Goal: Information Seeking & Learning: Learn about a topic

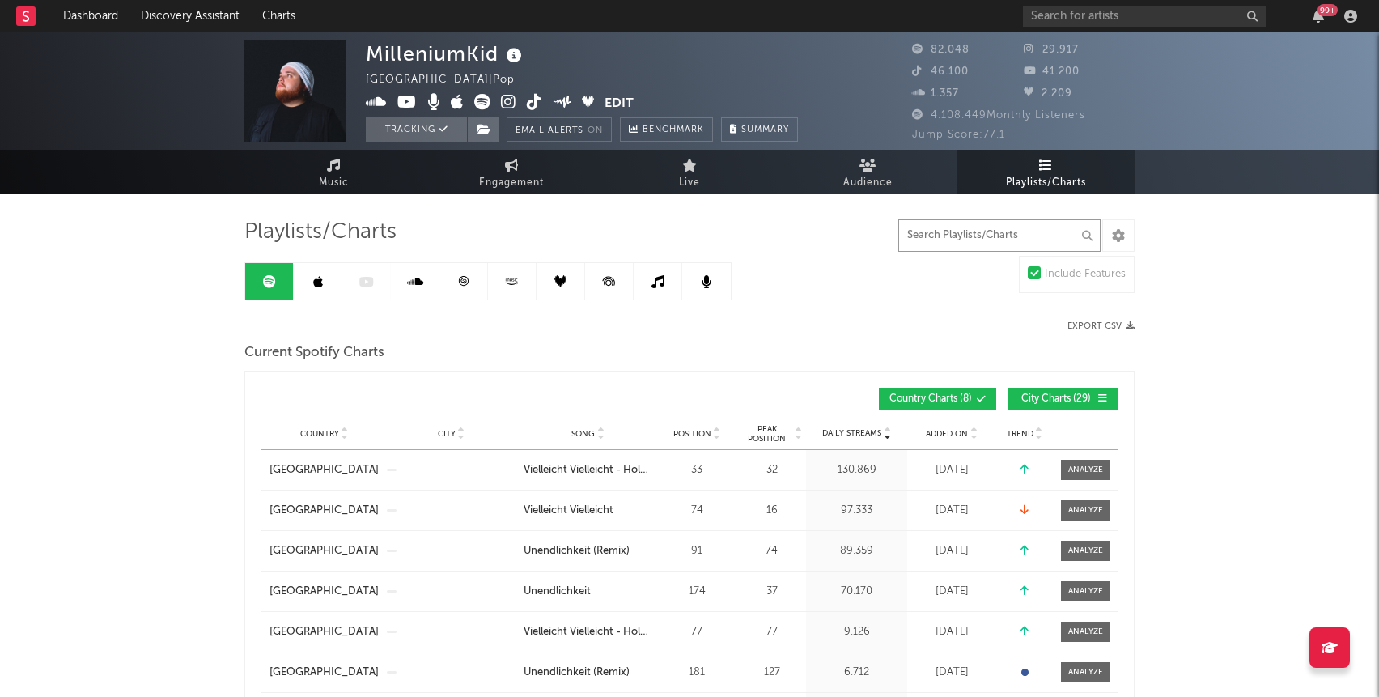
click at [997, 232] on input "text" at bounding box center [999, 235] width 202 height 32
type input "vielleicht"
click at [1057, 398] on span "City Charts ( 20 )" at bounding box center [1056, 399] width 74 height 10
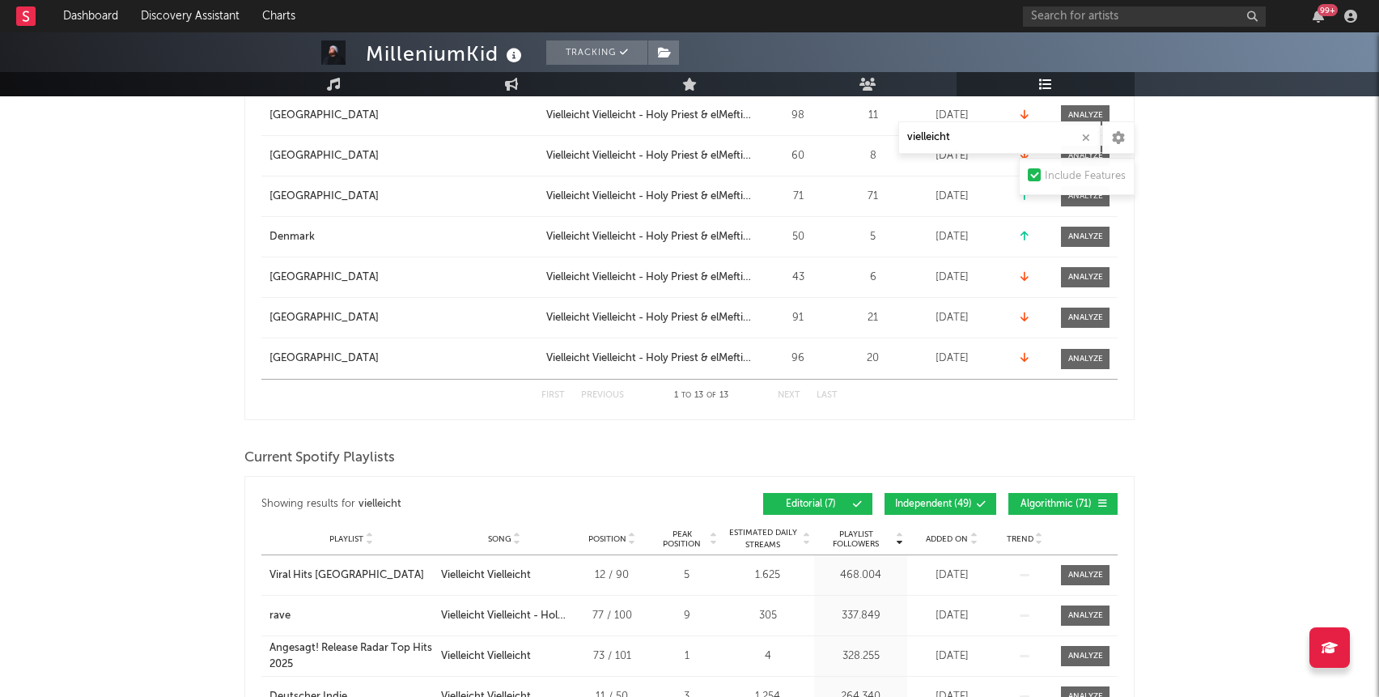
scroll to position [1271, 0]
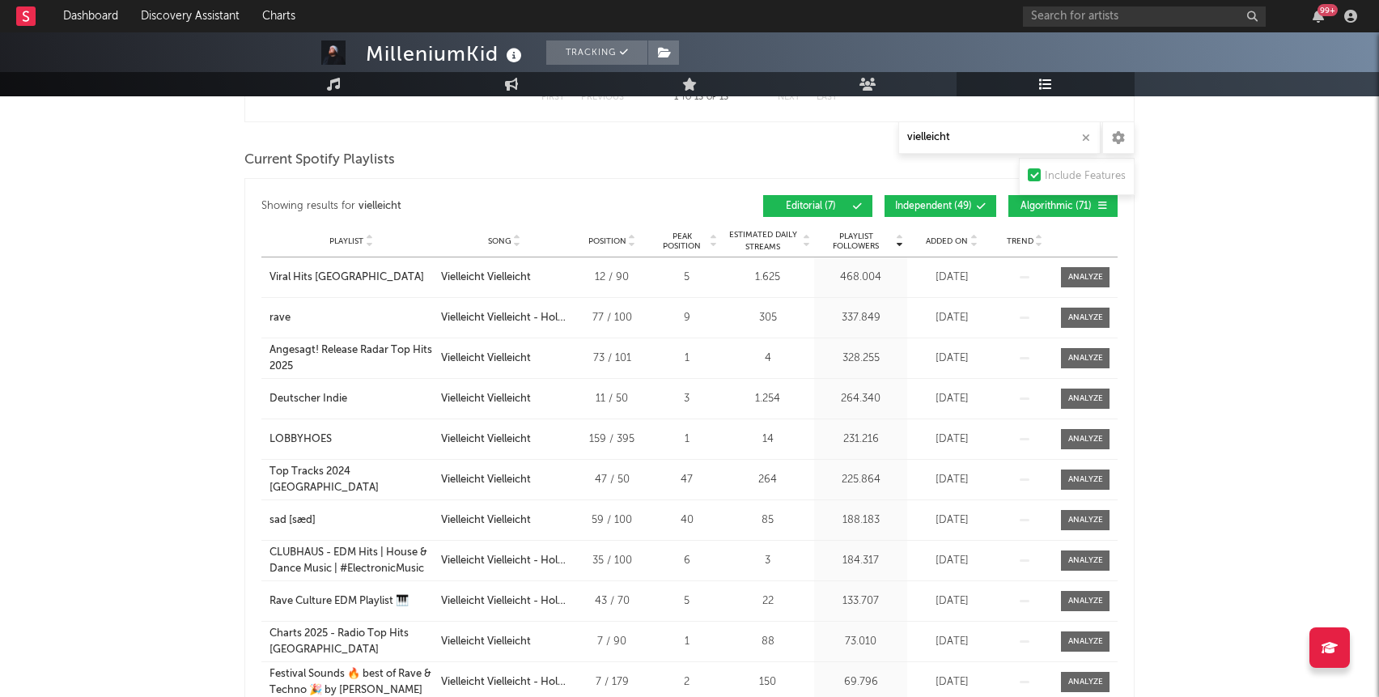
click at [969, 206] on span "Independent ( 49 )" at bounding box center [933, 206] width 77 height 10
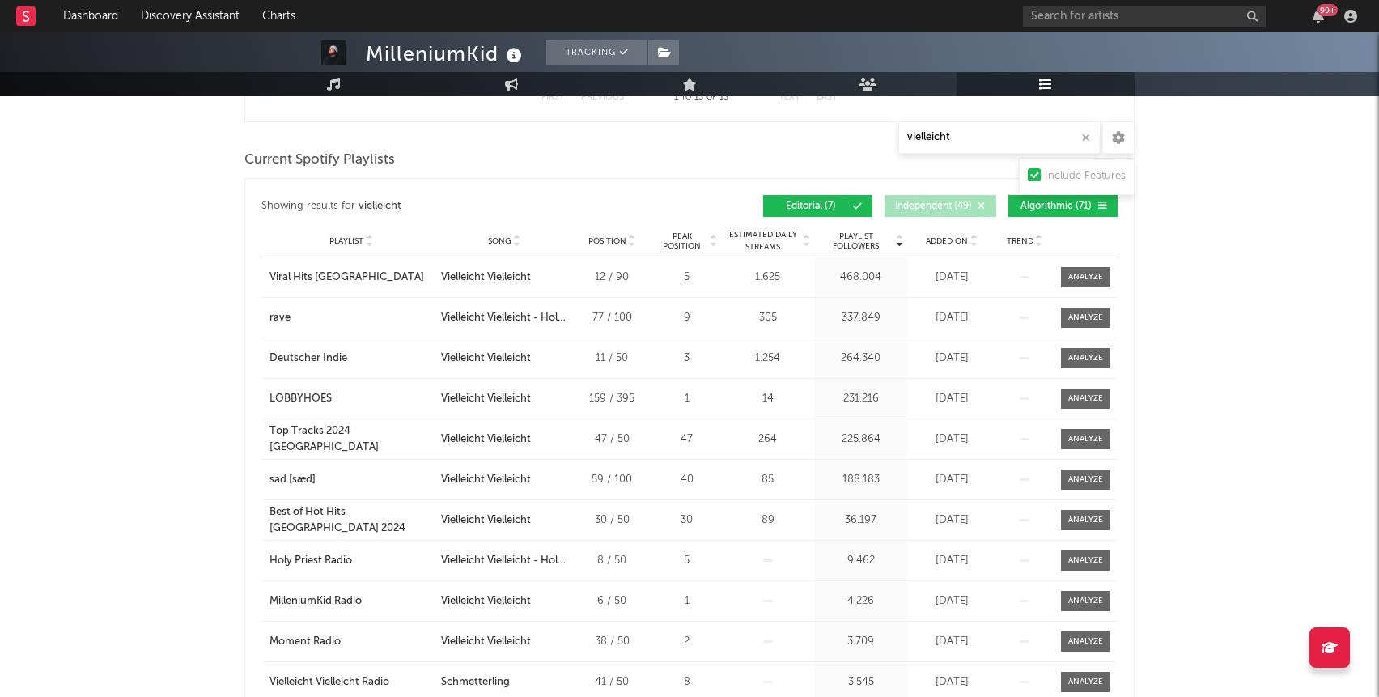
click at [1023, 213] on button "Algorithmic ( 71 )" at bounding box center [1062, 206] width 109 height 22
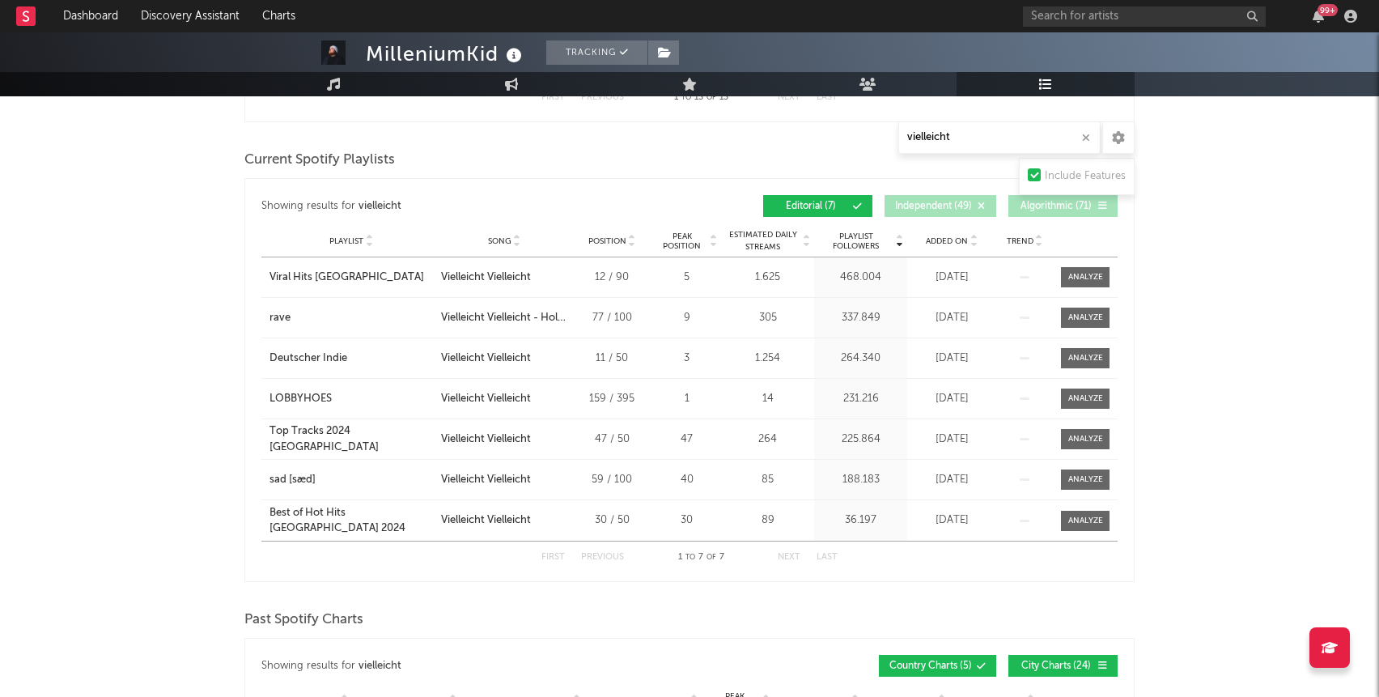
click at [943, 236] on span "Added On" at bounding box center [947, 241] width 42 height 10
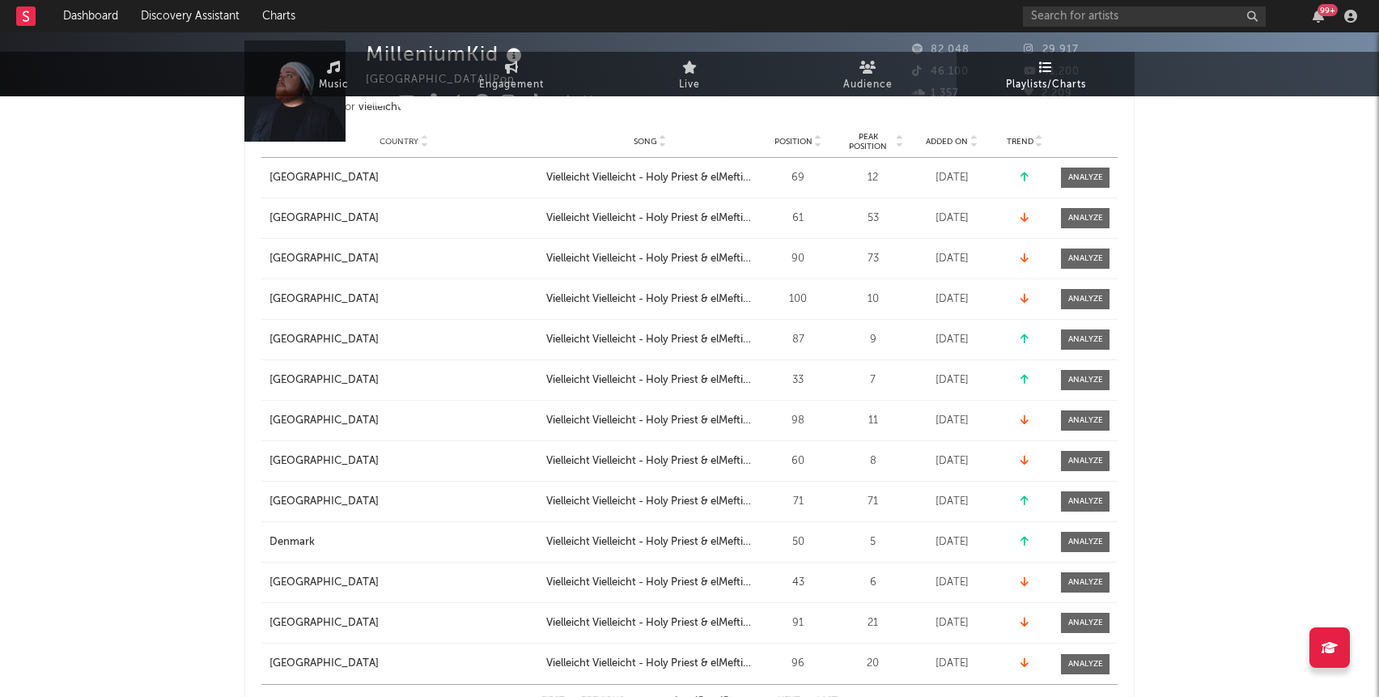
scroll to position [0, 0]
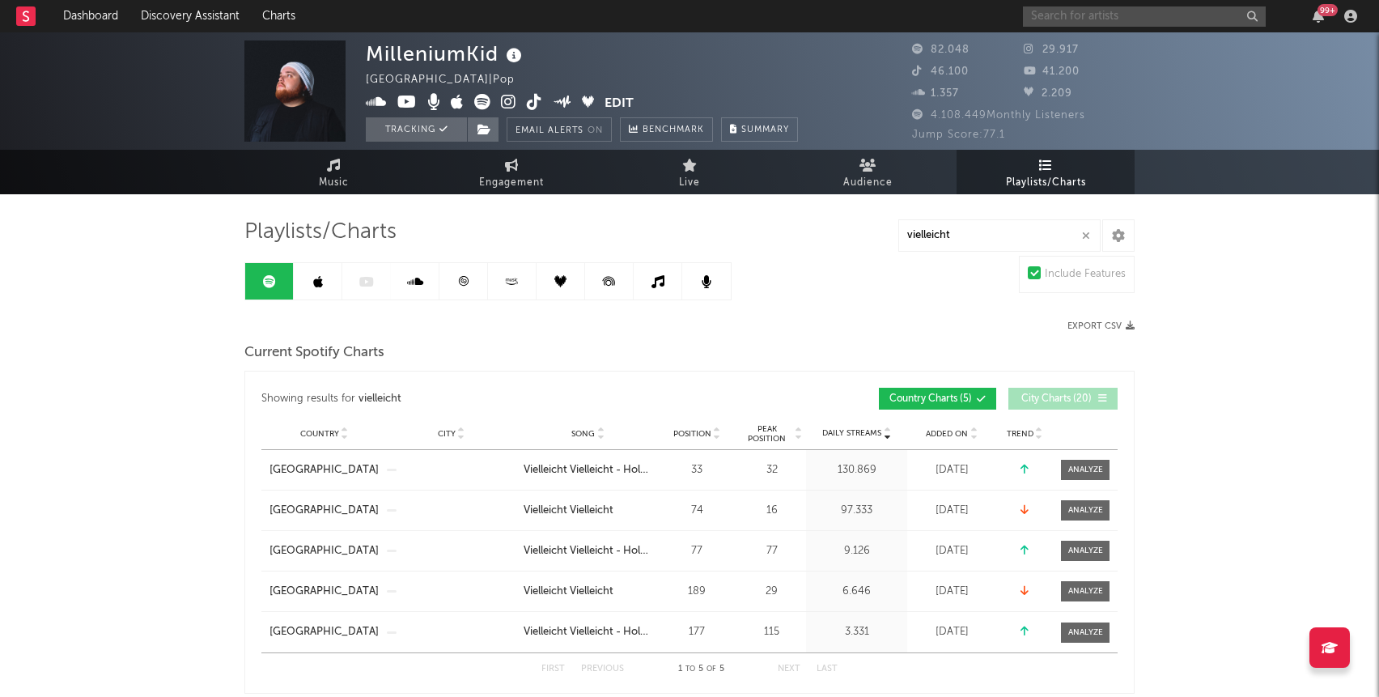
click at [1045, 23] on input "text" at bounding box center [1144, 16] width 243 height 20
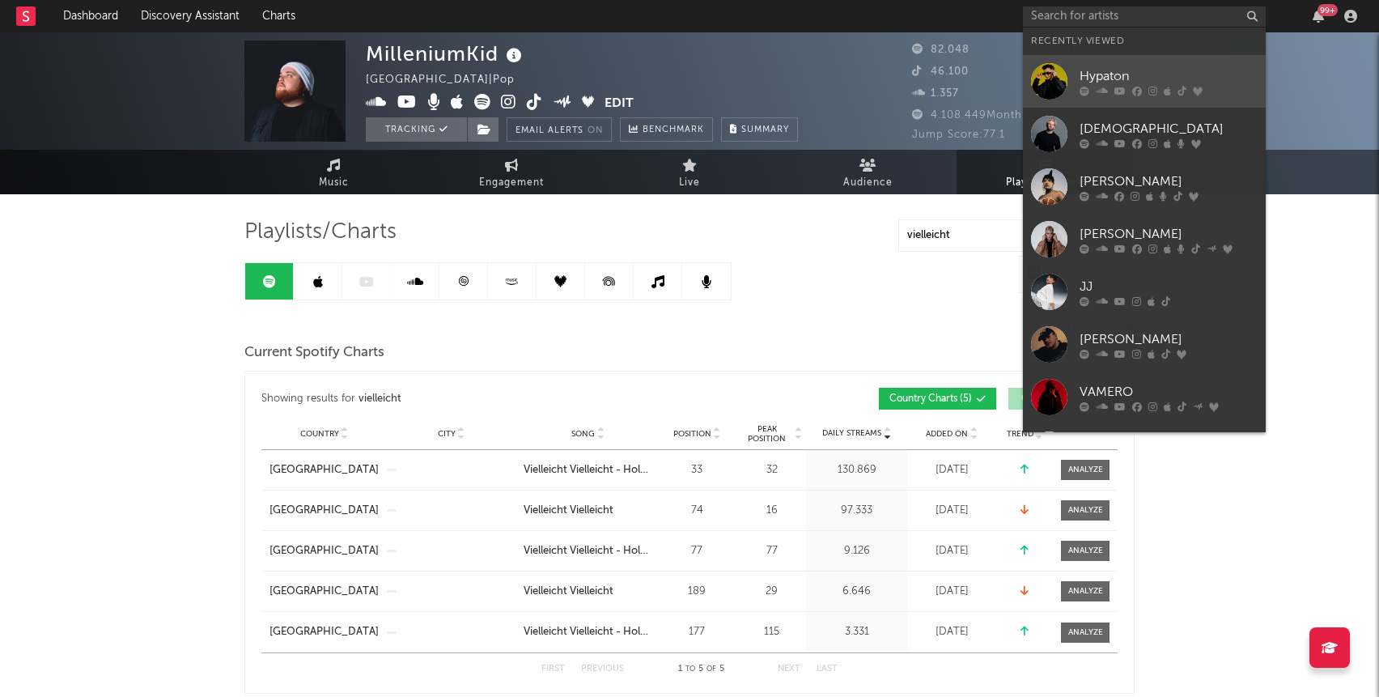
click at [1046, 87] on div at bounding box center [1049, 81] width 36 height 36
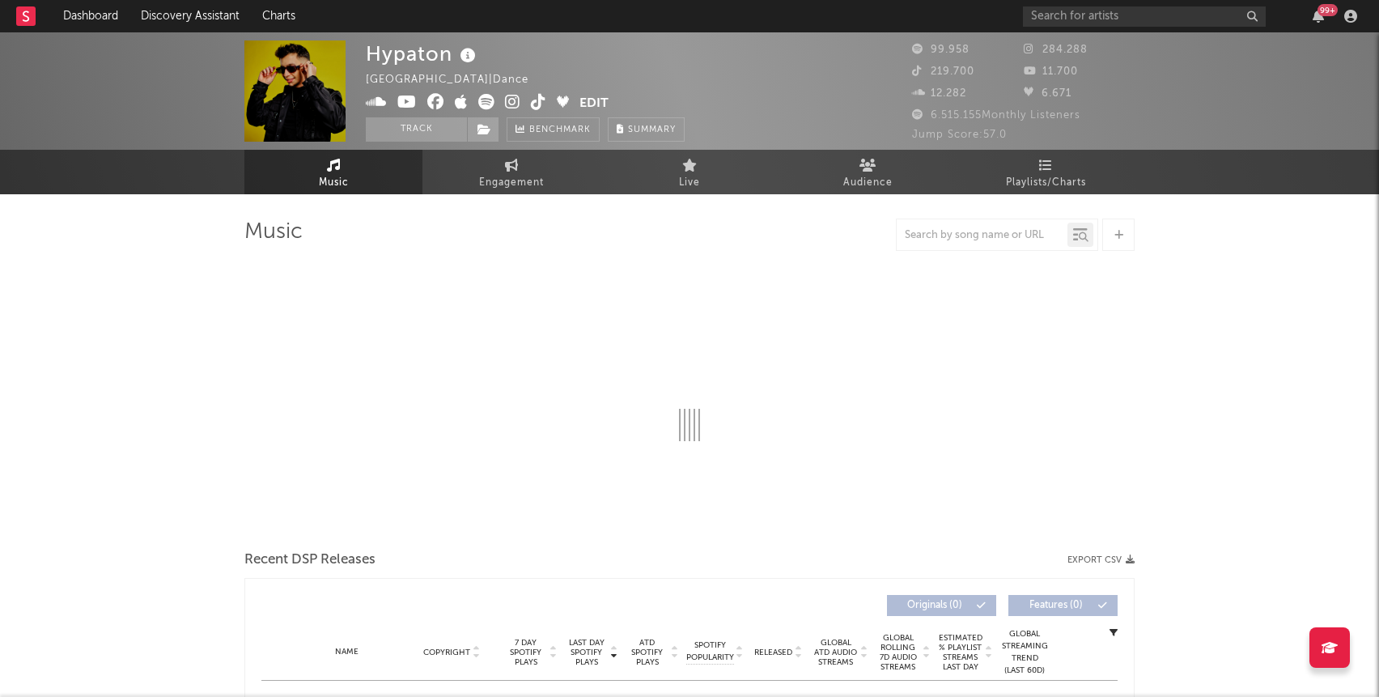
select select "6m"
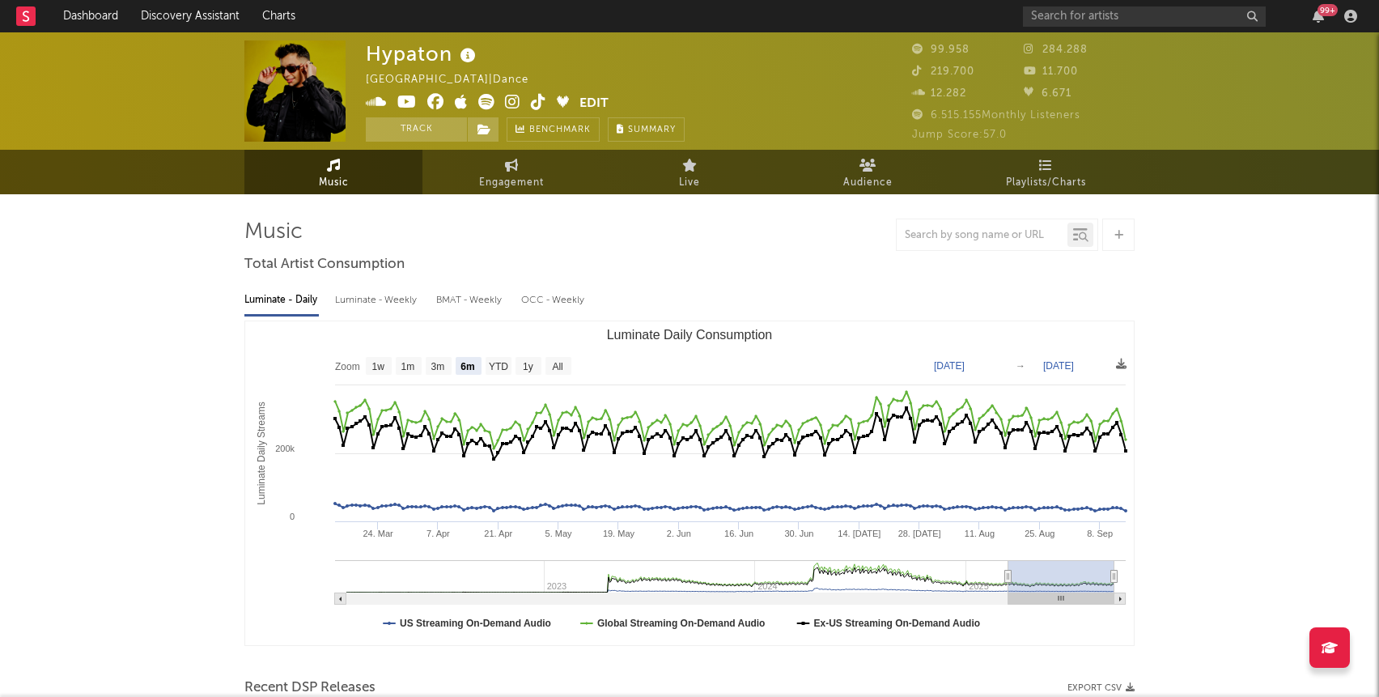
select select "6m"
click at [1059, 167] on link "Playlists/Charts" at bounding box center [1045, 172] width 178 height 45
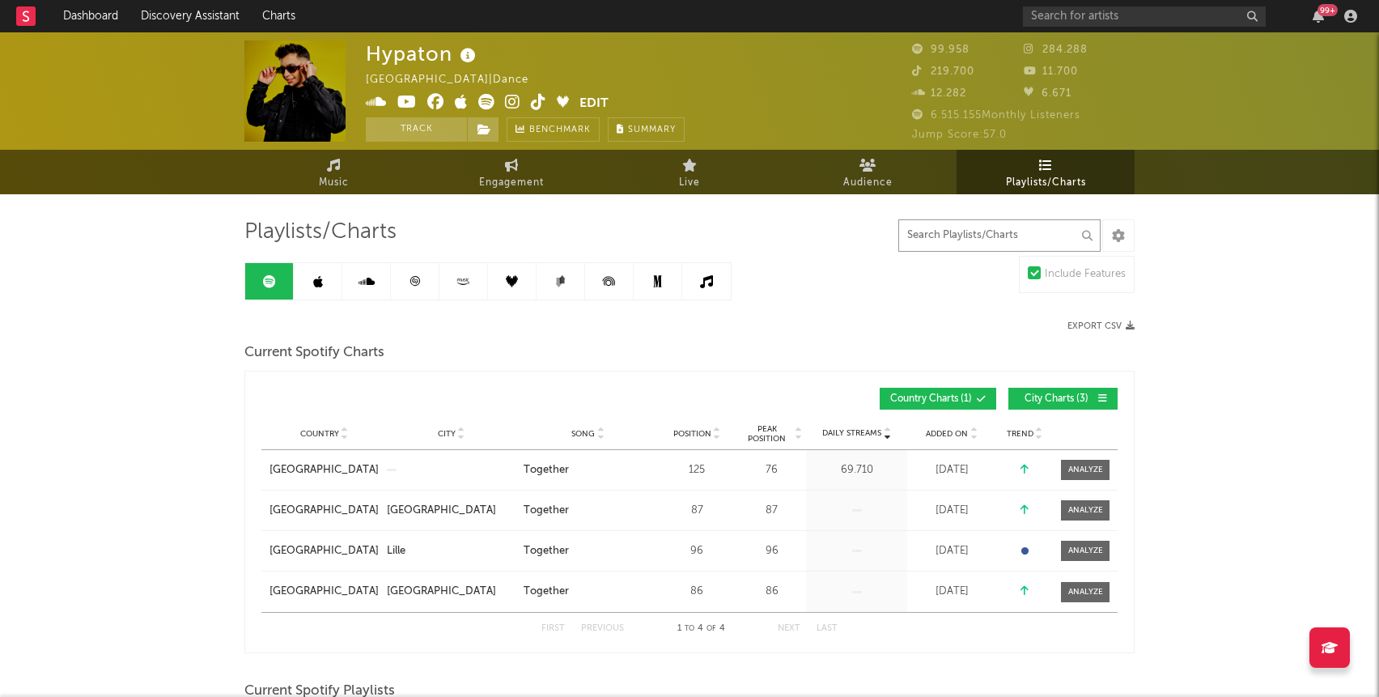
click at [955, 241] on input "text" at bounding box center [999, 235] width 202 height 32
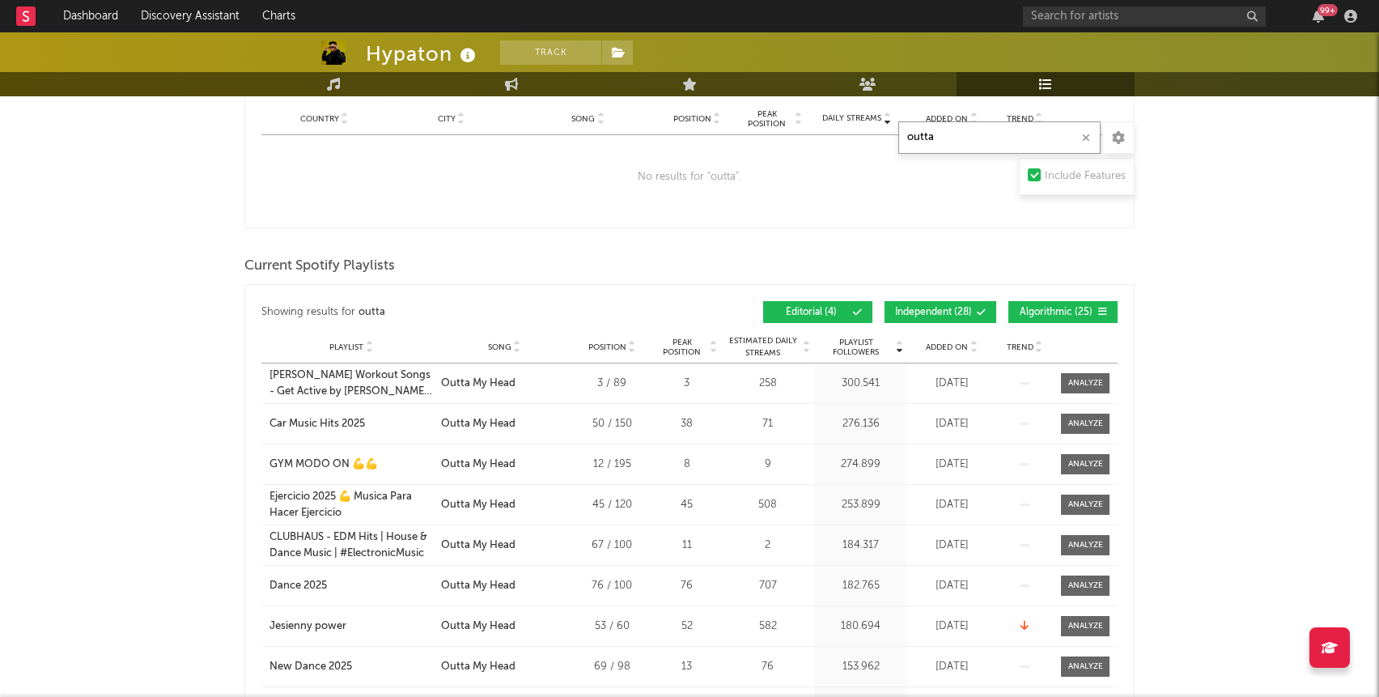
scroll to position [319, 0]
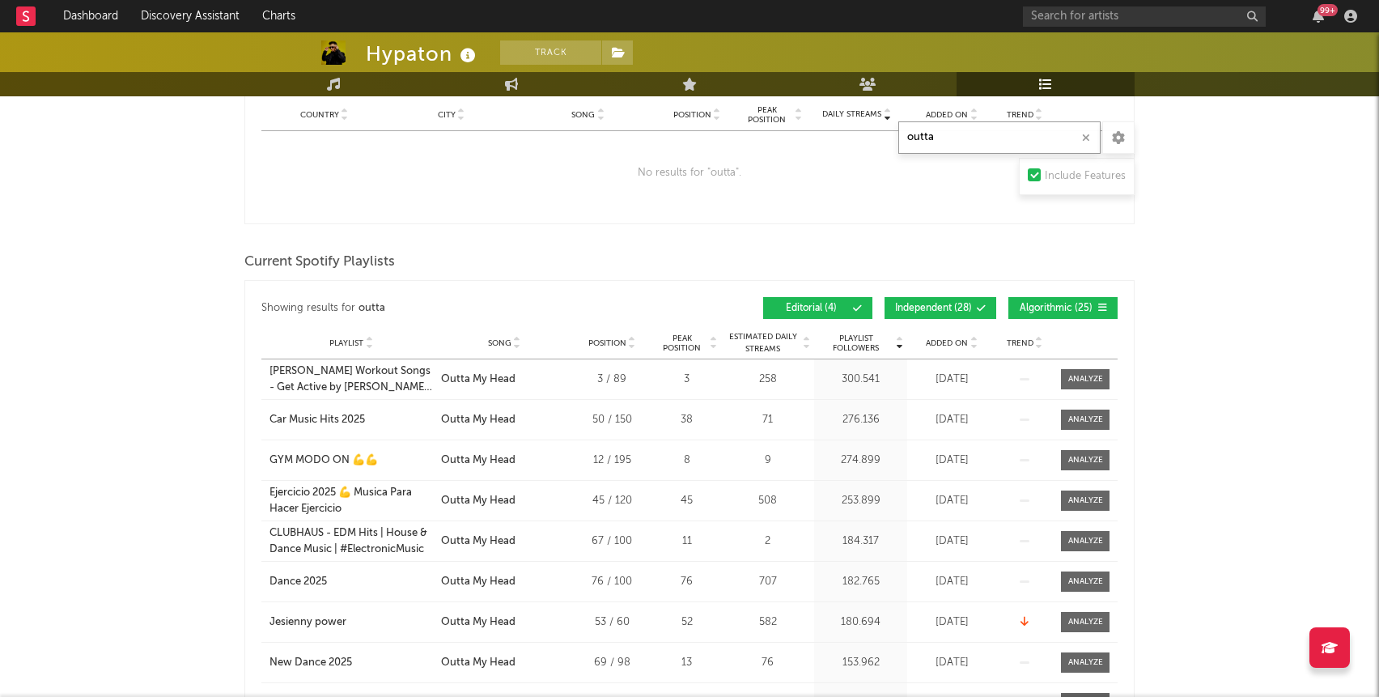
type input "outta"
click at [927, 307] on span "Independent ( 28 )" at bounding box center [933, 308] width 77 height 10
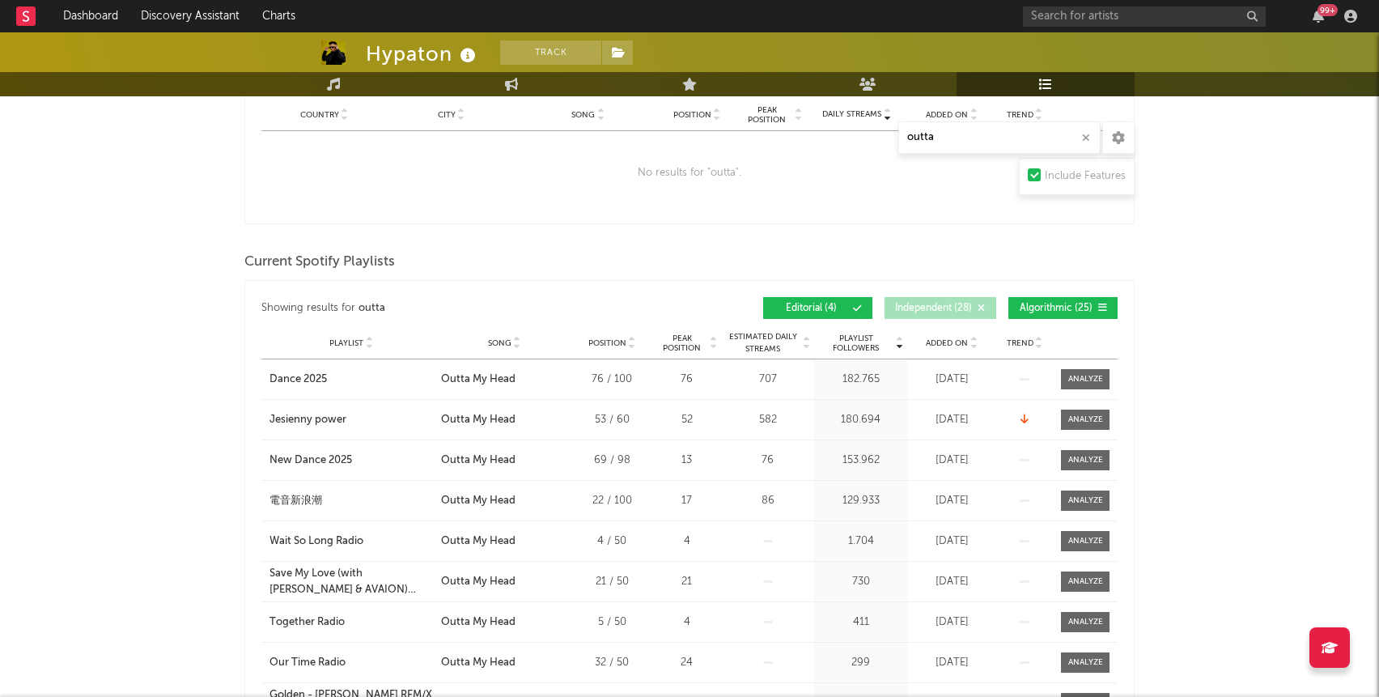
click at [1054, 308] on span "Algorithmic ( 25 )" at bounding box center [1056, 308] width 74 height 10
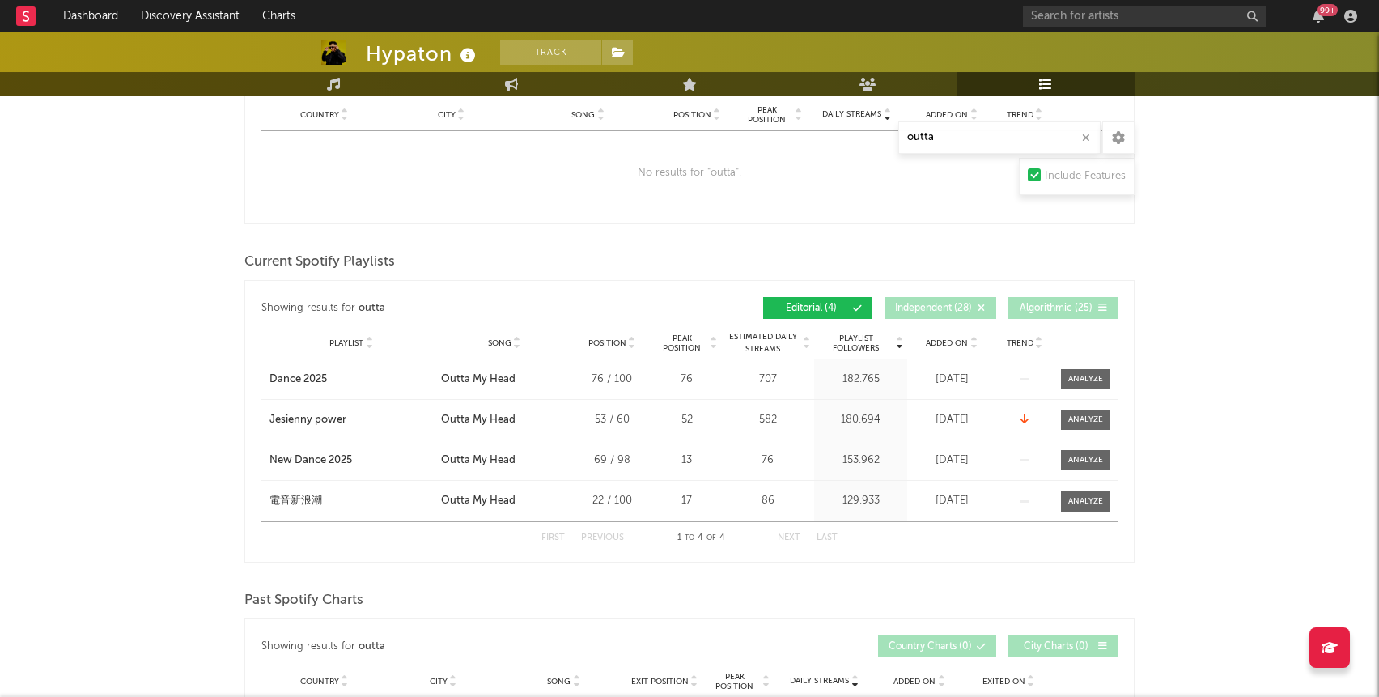
click at [1071, 367] on div "Playlist Dance 2025 City Song Outta My Head Position 76 / 100 Peak Position 76 …" at bounding box center [689, 379] width 856 height 40
click at [1082, 379] on div at bounding box center [1085, 379] width 35 height 12
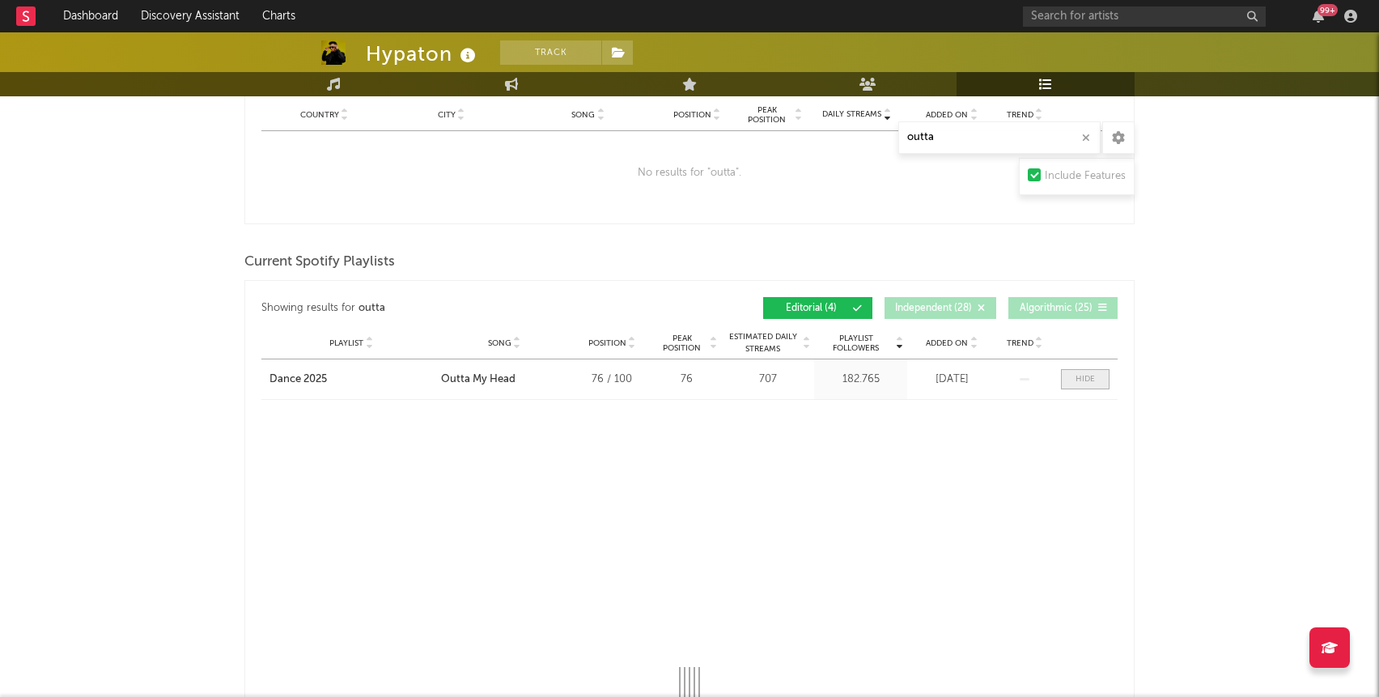
select select "1w"
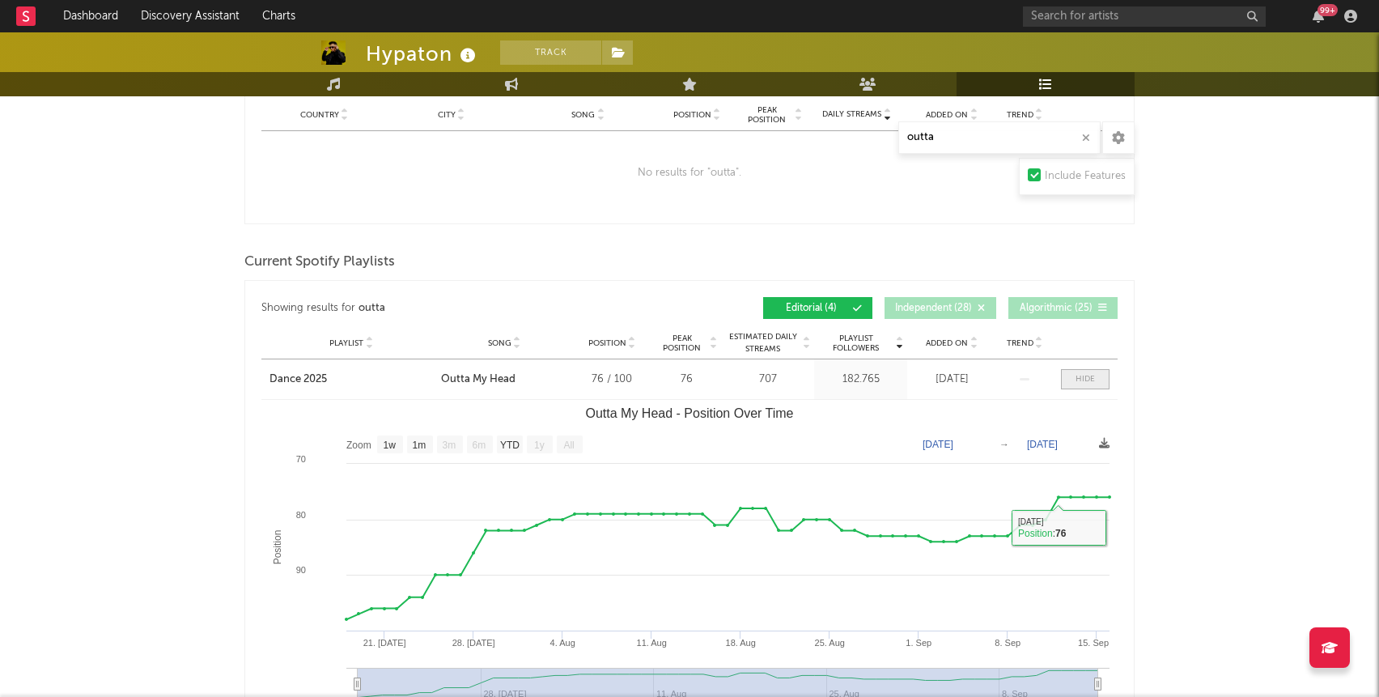
click at [1081, 385] on span at bounding box center [1085, 379] width 49 height 20
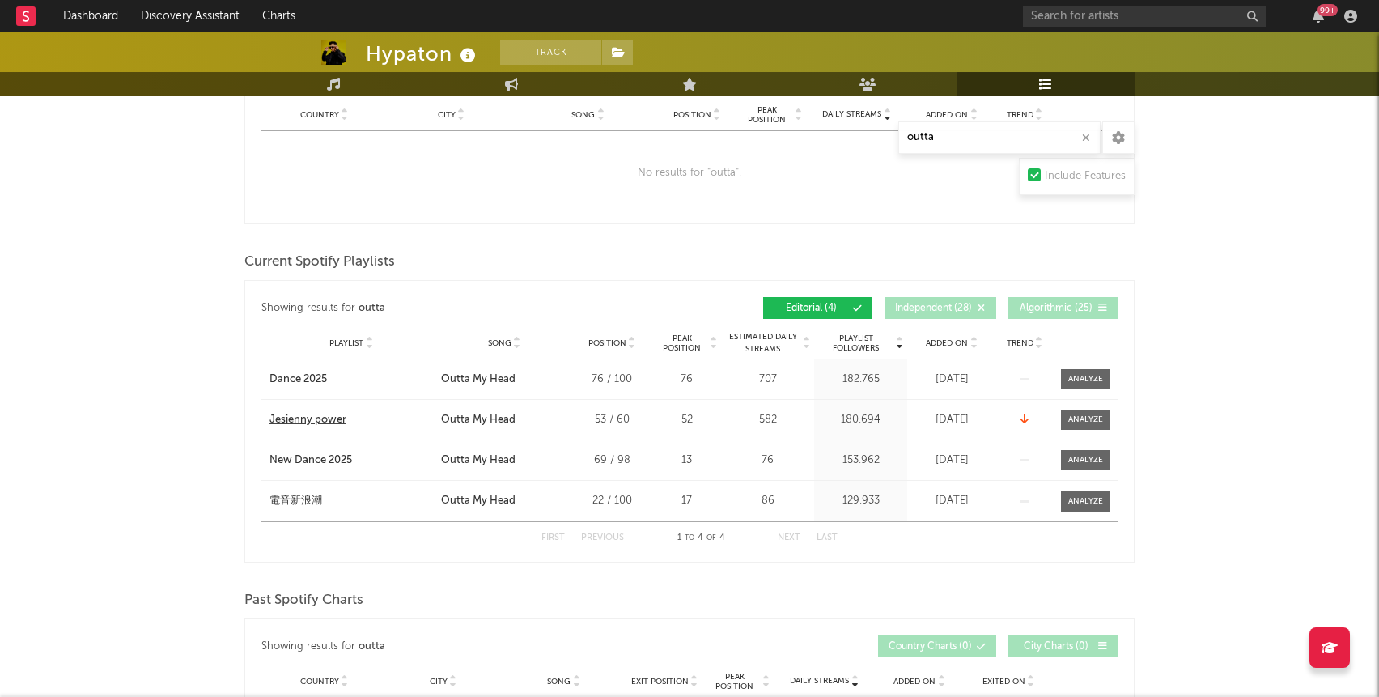
click at [303, 421] on div "Jesienny power" at bounding box center [307, 420] width 77 height 16
click at [485, 421] on div "Outta My Head" at bounding box center [478, 420] width 74 height 16
click at [1098, 418] on div at bounding box center [1085, 419] width 35 height 12
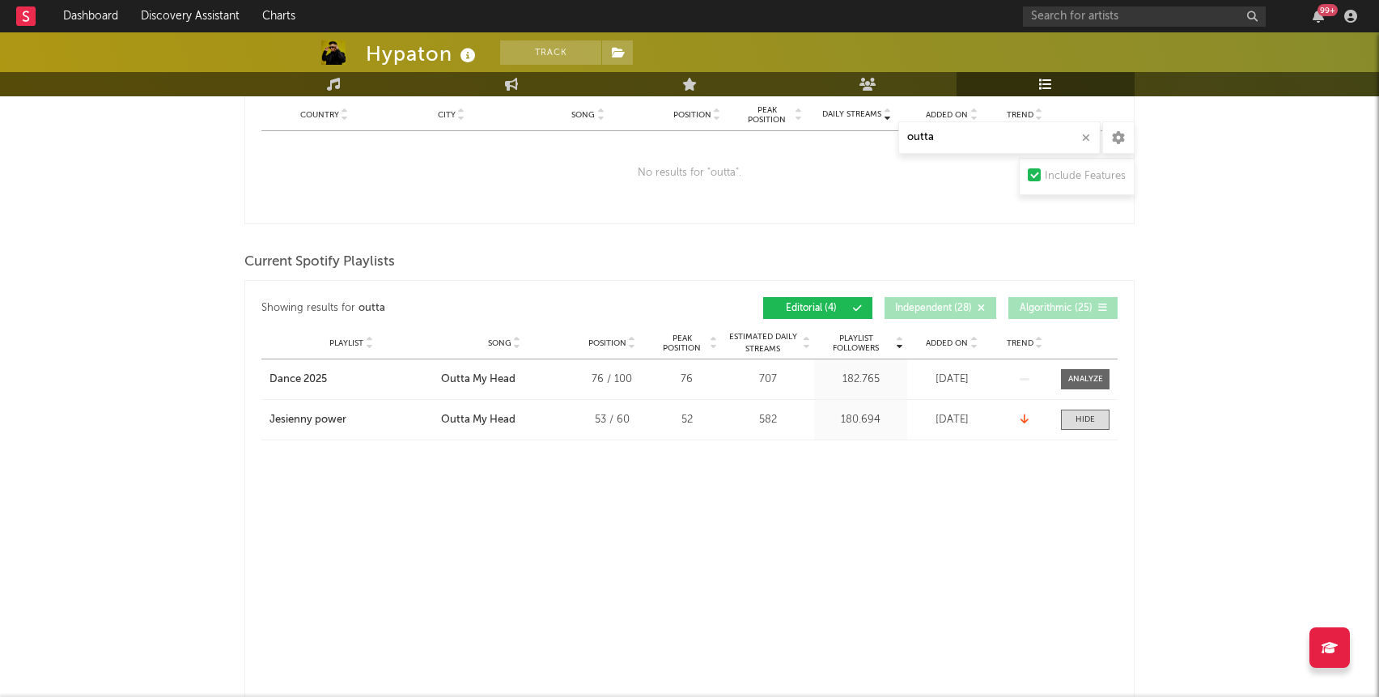
select select "1w"
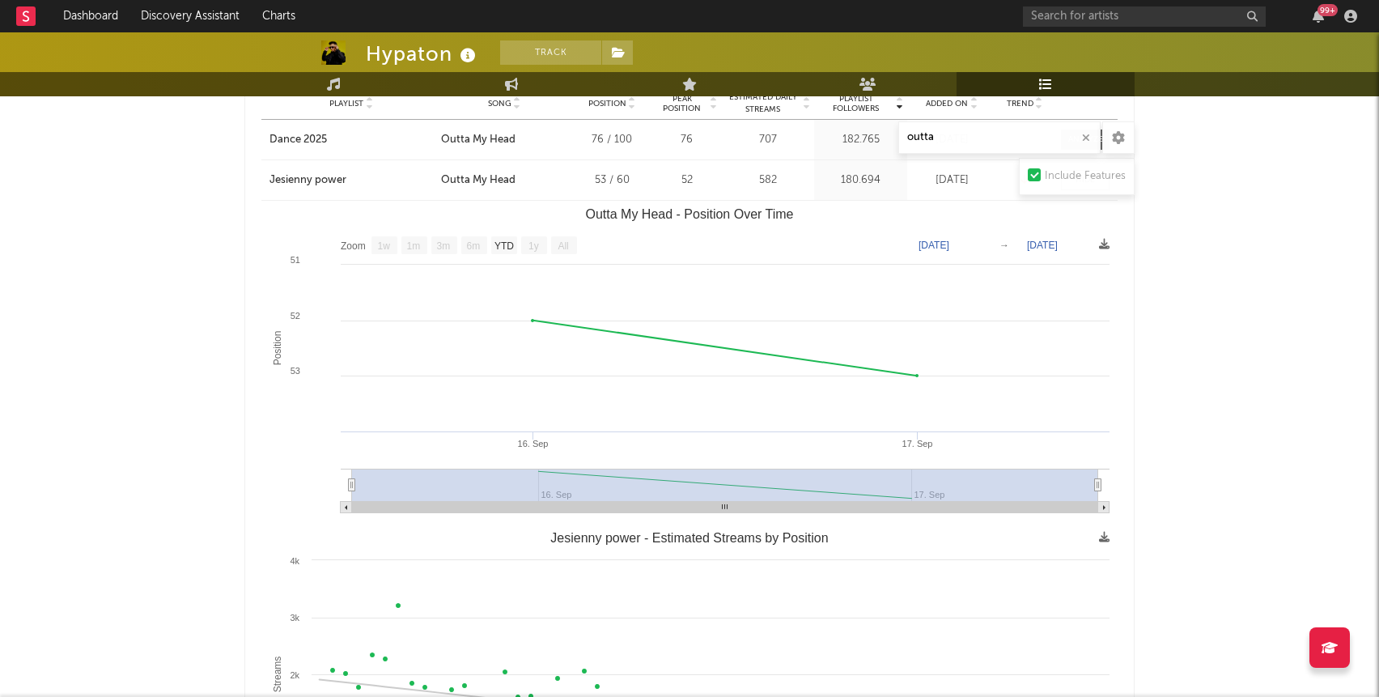
scroll to position [521, 0]
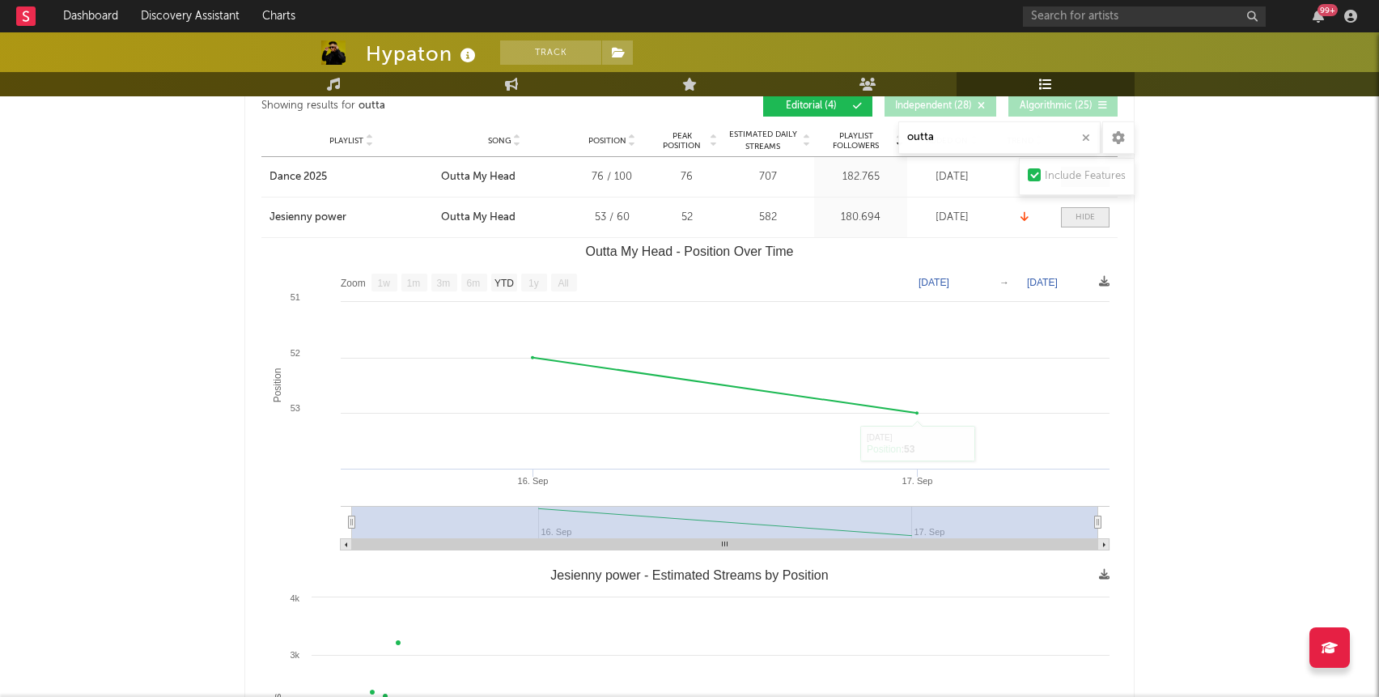
click at [1086, 223] on div at bounding box center [1084, 217] width 19 height 12
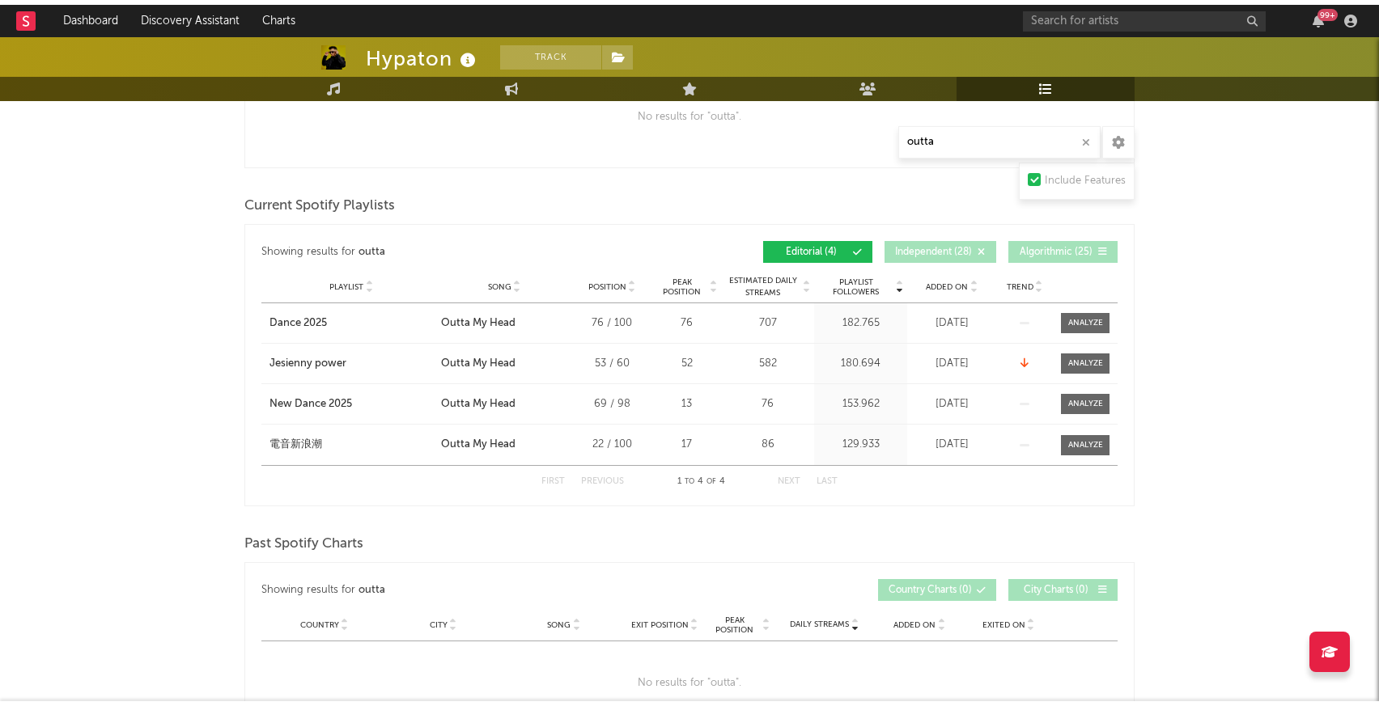
scroll to position [371, 0]
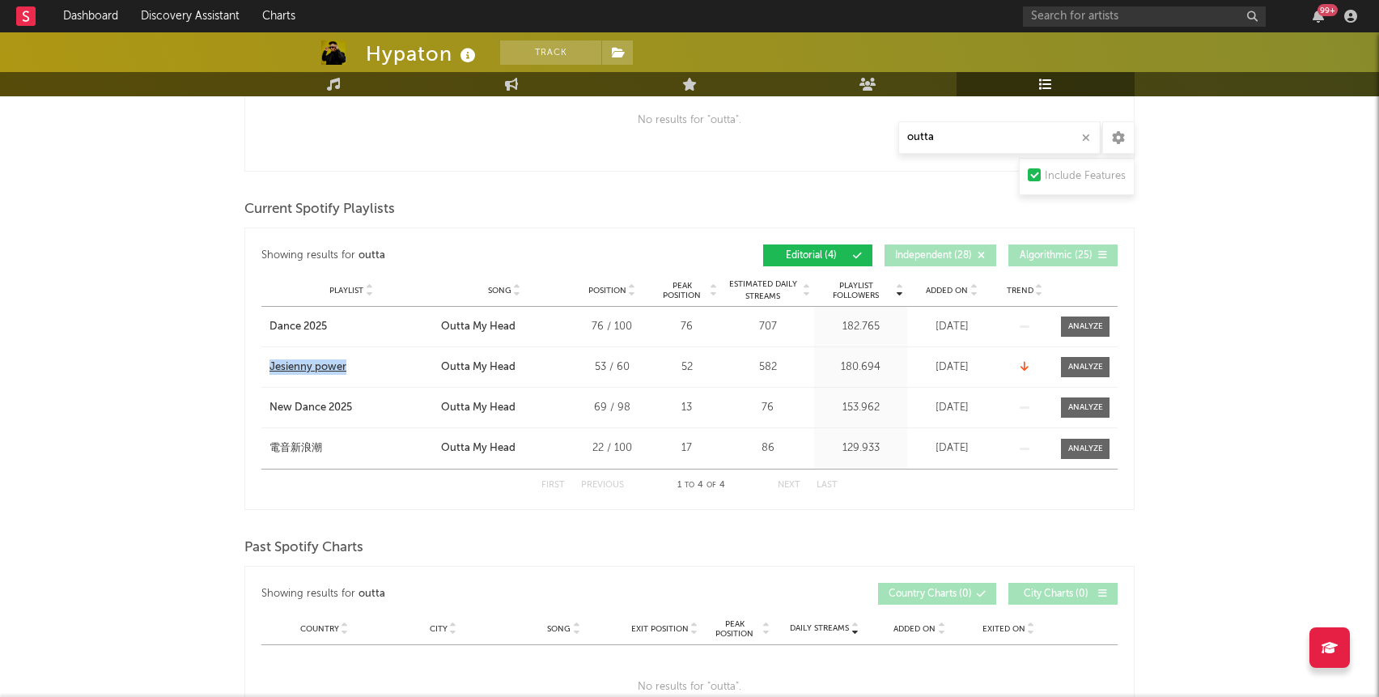
click at [321, 366] on div "Jesienny power" at bounding box center [307, 367] width 77 height 16
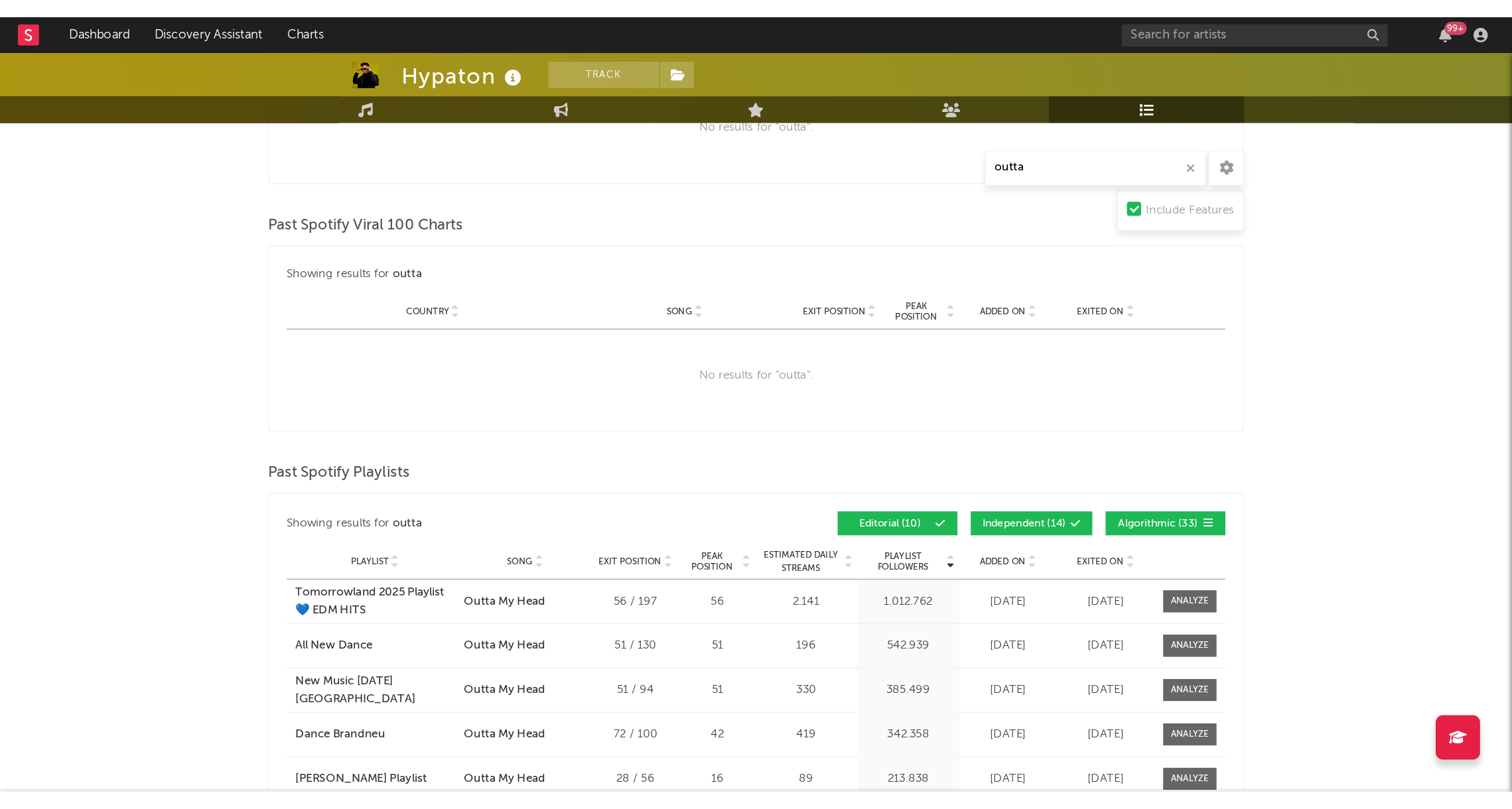
scroll to position [0, 0]
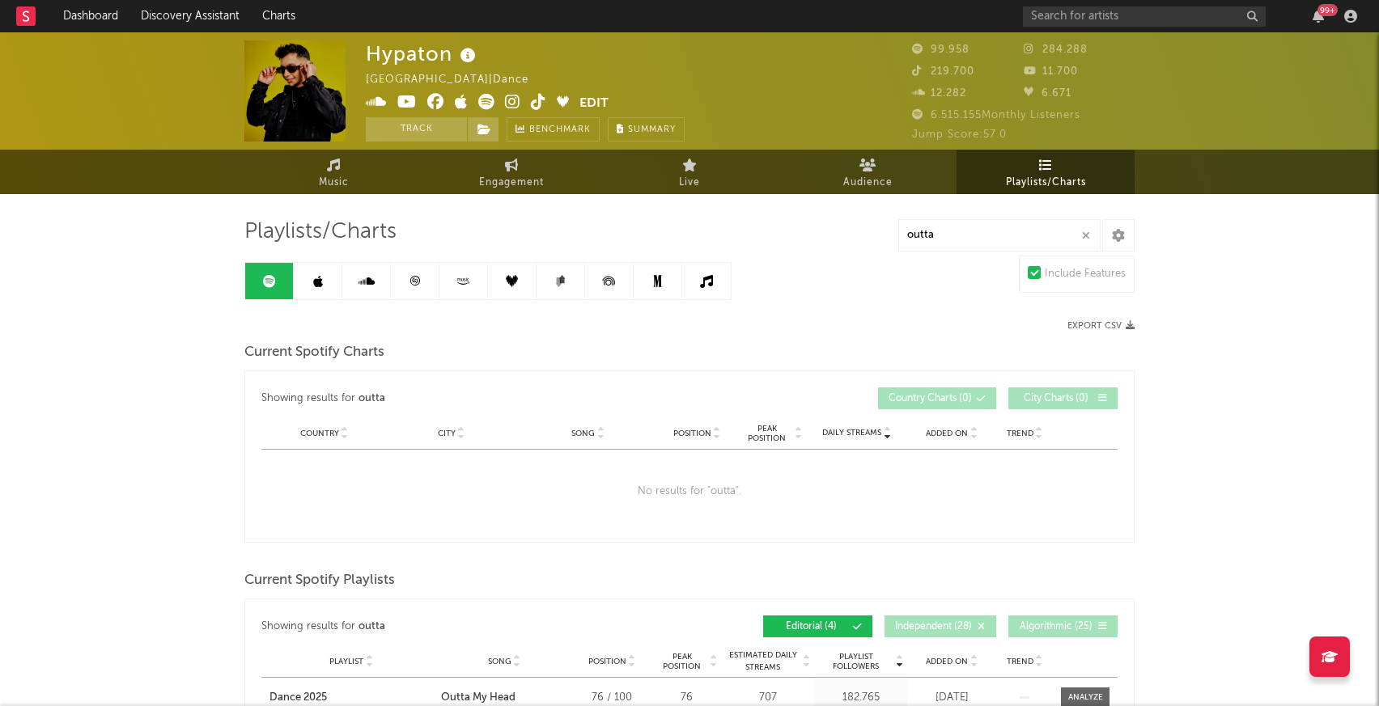
click at [409, 282] on icon at bounding box center [415, 281] width 12 height 12
